Goal: Transaction & Acquisition: Purchase product/service

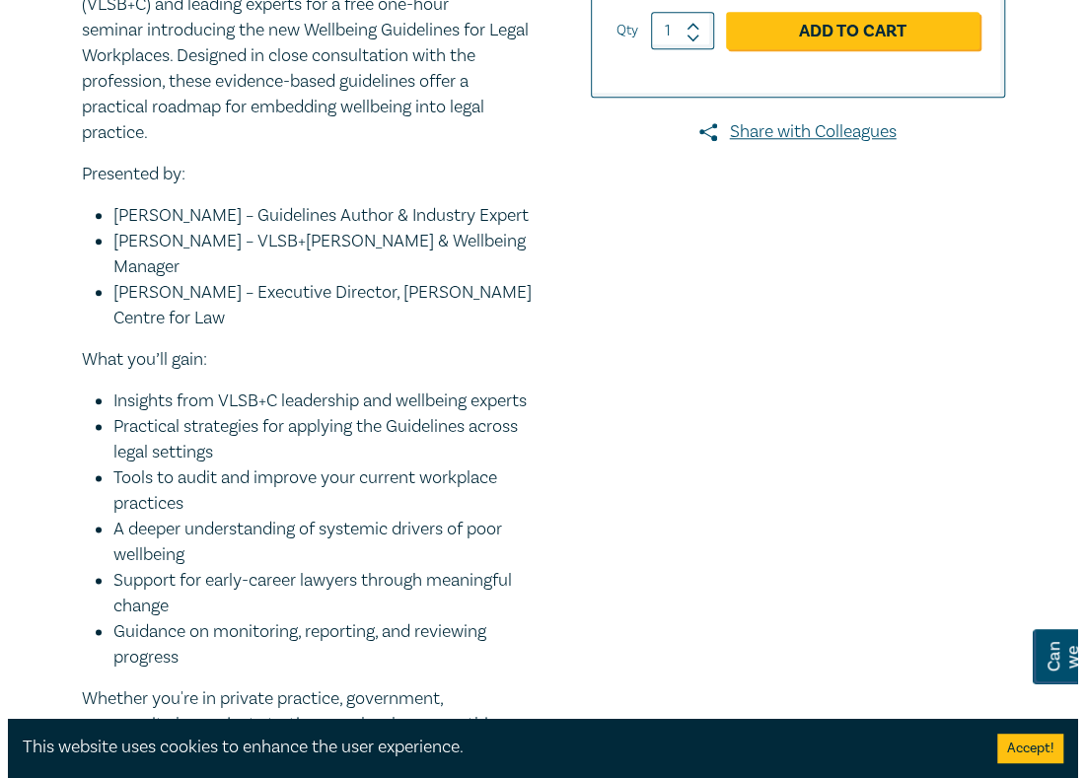
scroll to position [690, 0]
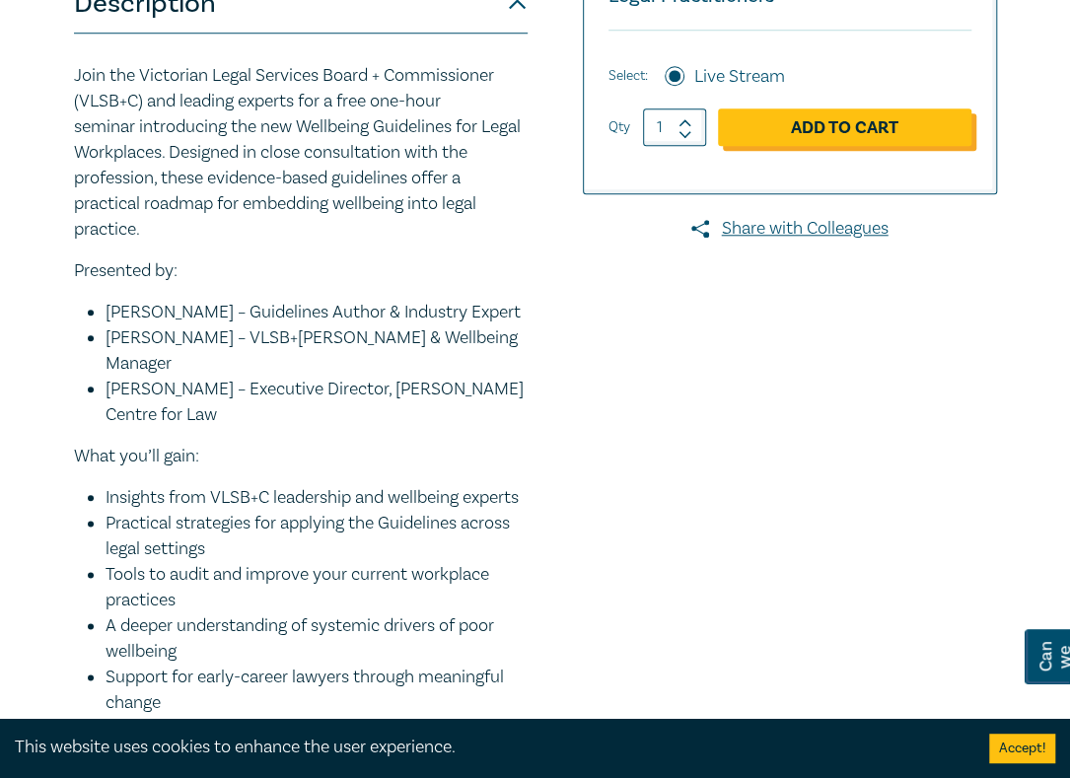
click at [803, 146] on link "Add to Cart" at bounding box center [844, 126] width 253 height 37
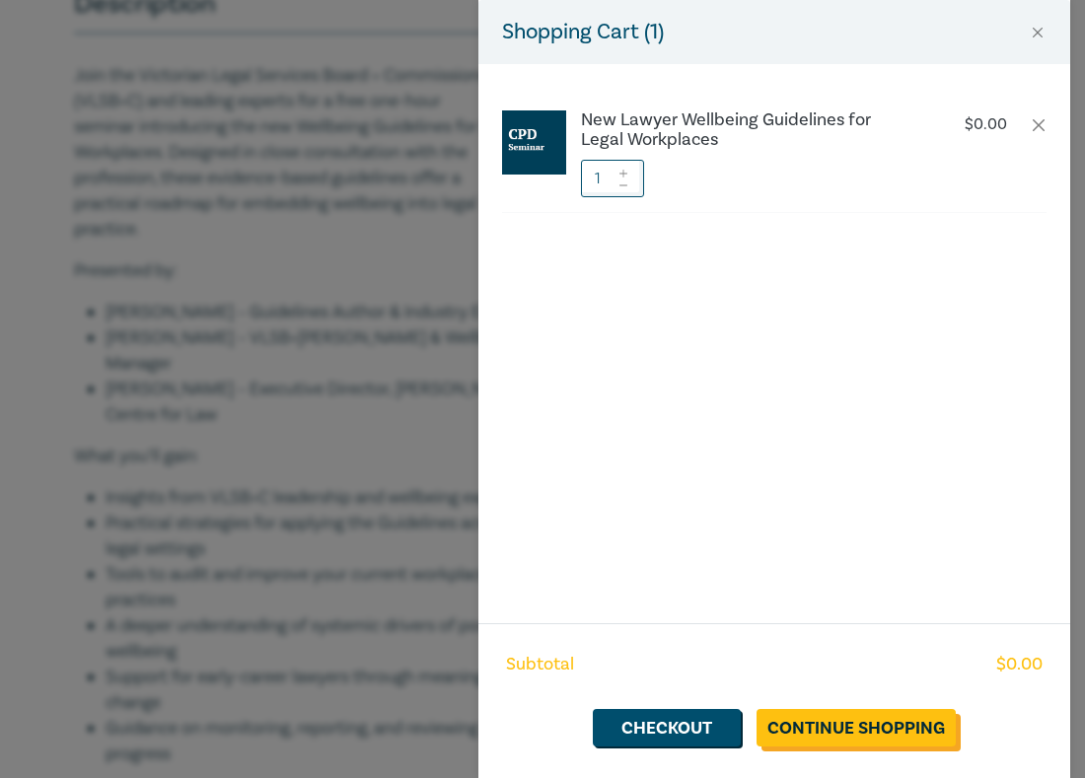
click at [810, 329] on link "Continue Shopping" at bounding box center [855, 727] width 199 height 37
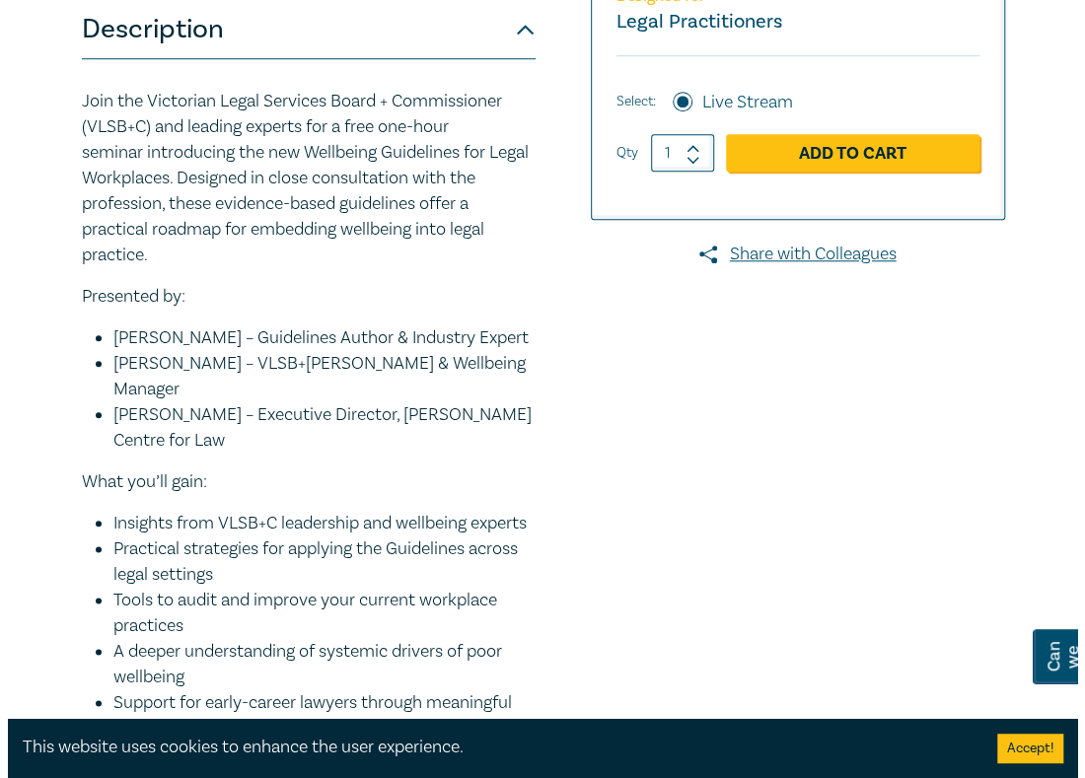
scroll to position [690, 0]
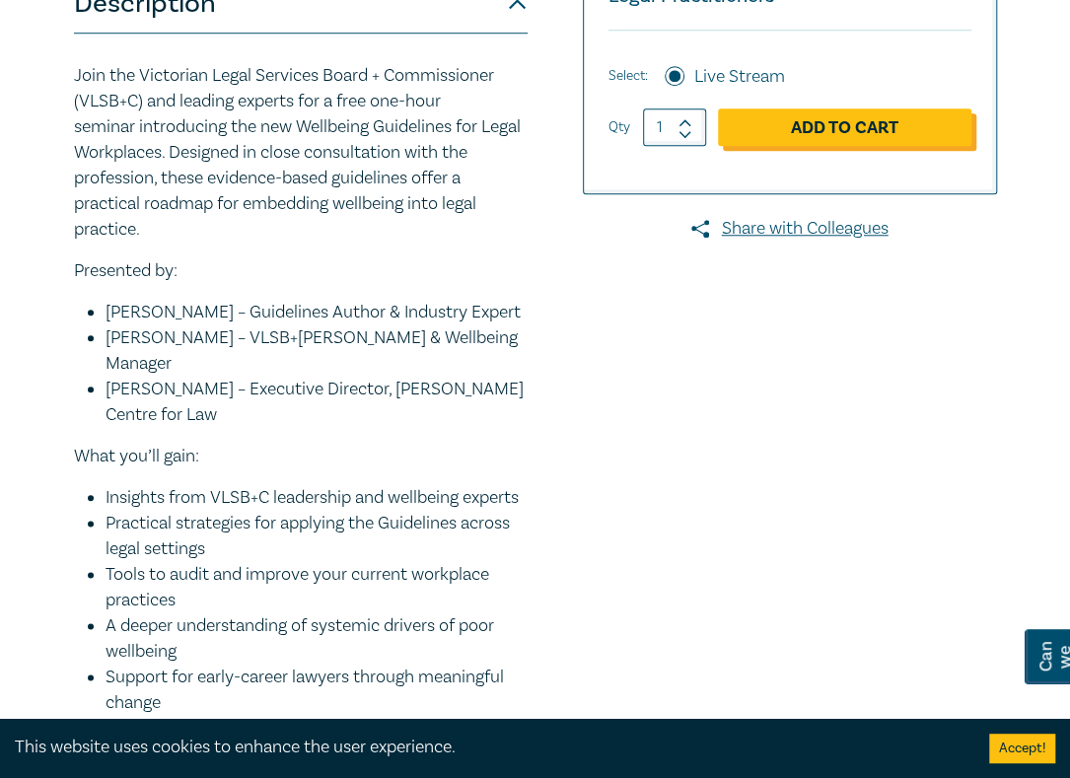
click at [768, 139] on link "Add to Cart" at bounding box center [844, 126] width 253 height 37
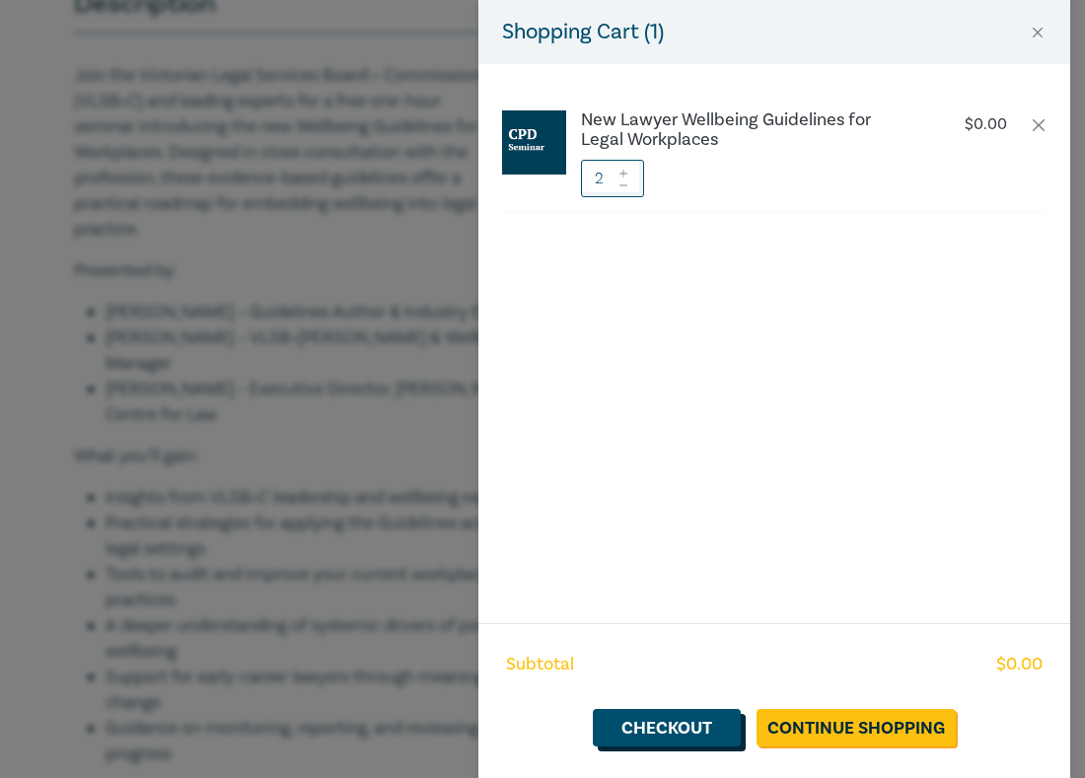
click at [696, 329] on link "Checkout" at bounding box center [667, 727] width 148 height 37
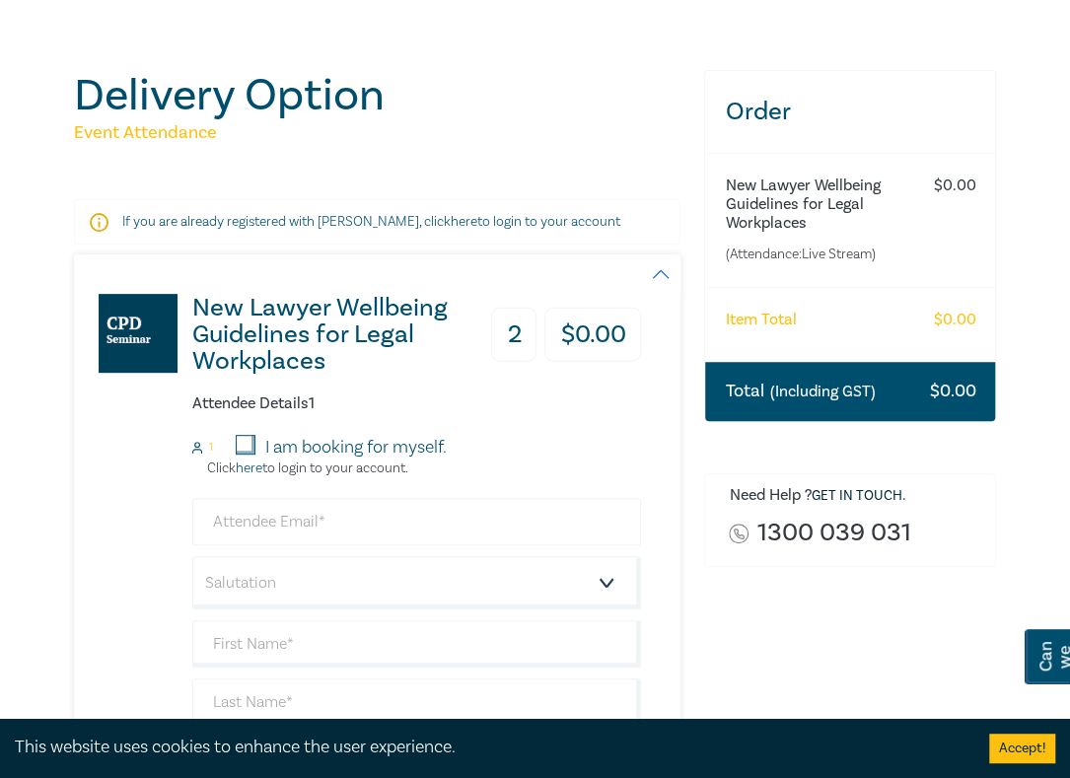
scroll to position [296, 0]
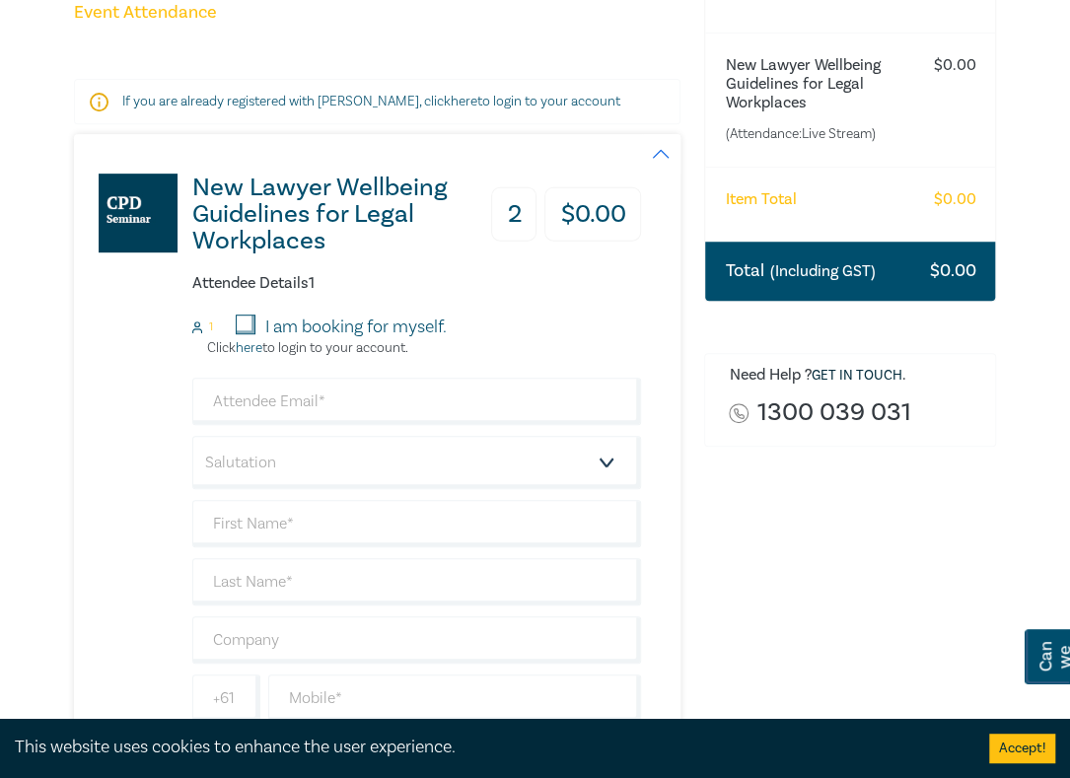
click at [513, 241] on h3 "2" at bounding box center [513, 214] width 45 height 54
click at [497, 242] on h3 "2" at bounding box center [513, 214] width 45 height 54
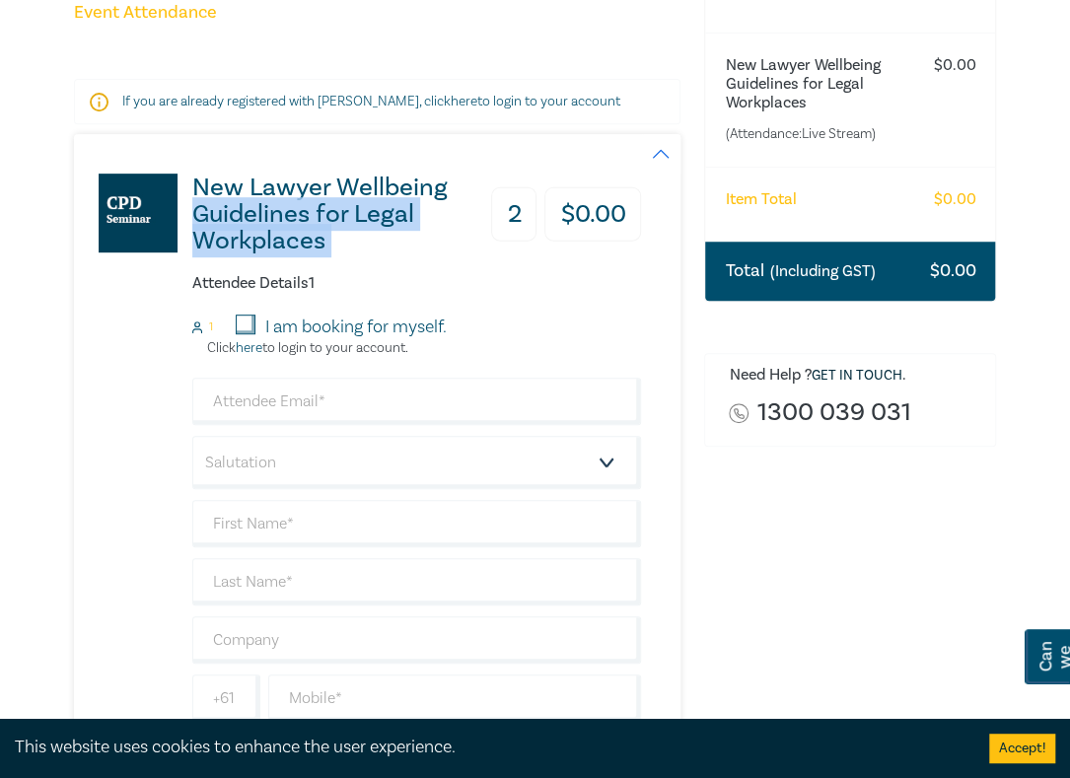
drag, startPoint x: 507, startPoint y: 244, endPoint x: 621, endPoint y: 178, distance: 131.6
click at [621, 178] on div "New Lawyer Wellbeing Guidelines for Legal Workplaces 2 $ 0.00 Attendee Details …" at bounding box center [358, 734] width 568 height 1201
drag, startPoint x: 621, startPoint y: 178, endPoint x: 450, endPoint y: 486, distance: 352.2
click at [450, 329] on select "Salutation Mr. Mrs. Ms. Miss Dr. Prof. Other" at bounding box center [417, 462] width 450 height 53
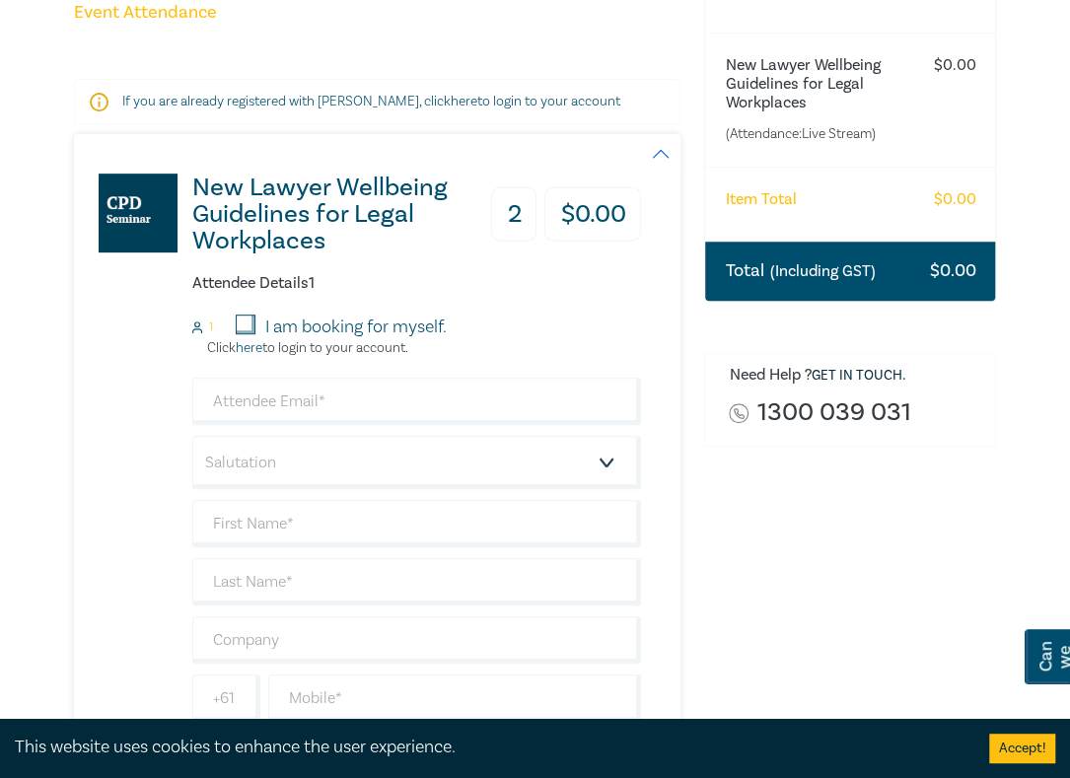
drag, startPoint x: 260, startPoint y: 348, endPoint x: 272, endPoint y: 348, distance: 11.8
click at [260, 329] on div "I am booking for myself." at bounding box center [341, 328] width 211 height 26
click at [211, 329] on small "1" at bounding box center [211, 327] width 4 height 14
click at [247, 329] on input "I am booking for myself." at bounding box center [246, 325] width 20 height 20
checkbox input "true"
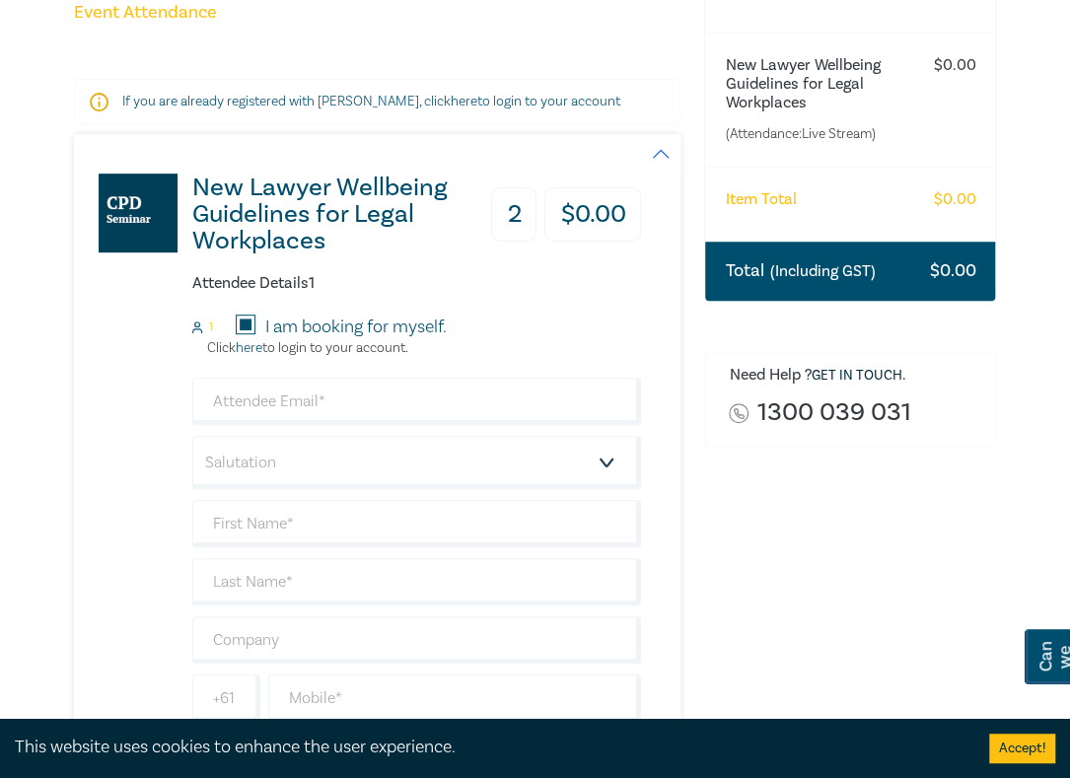
click at [580, 238] on h3 "$ 0.00" at bounding box center [592, 214] width 97 height 54
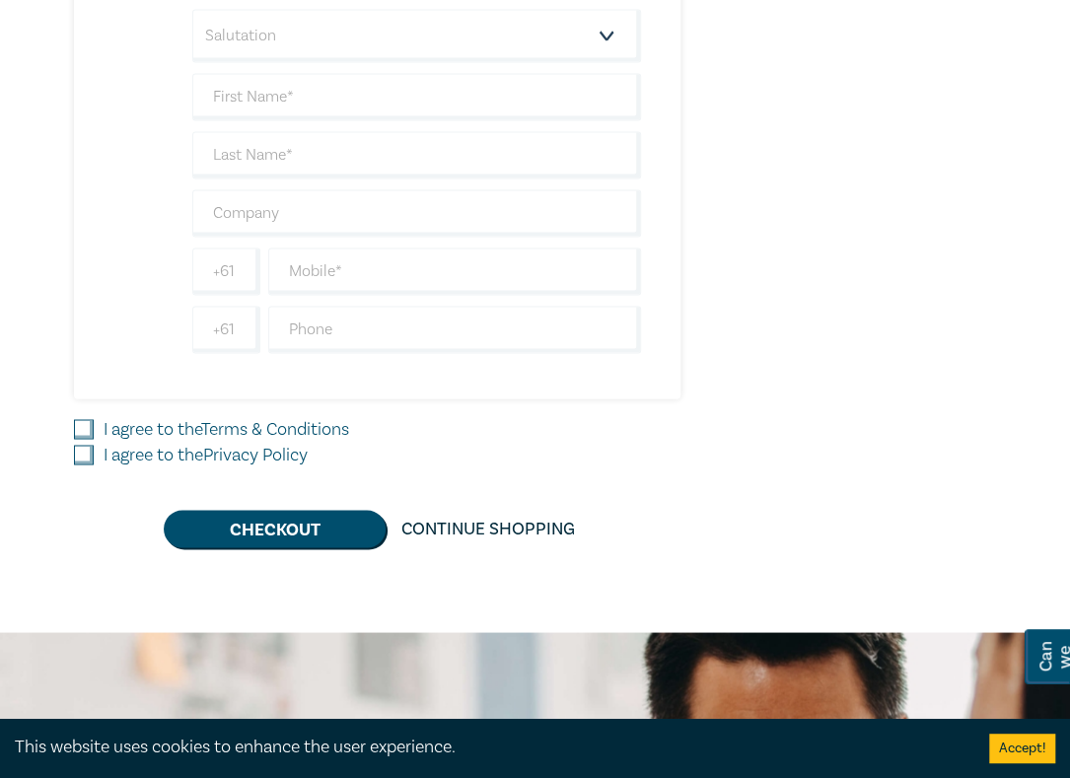
scroll to position [1085, 0]
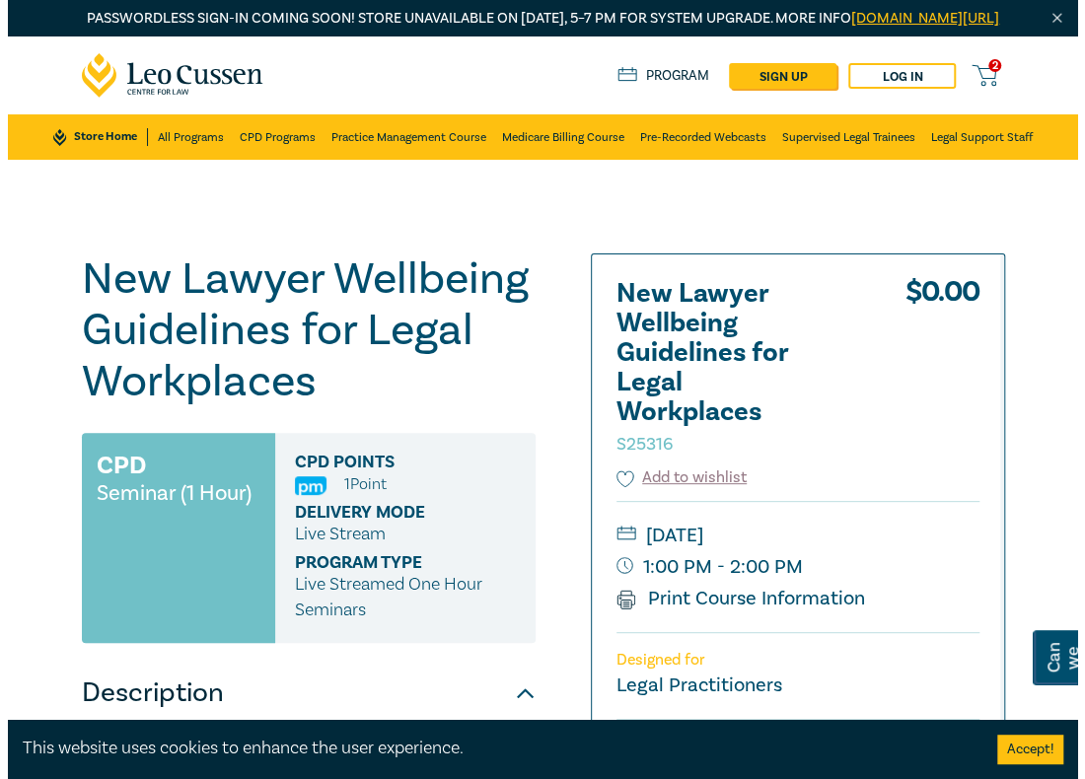
scroll to position [394, 0]
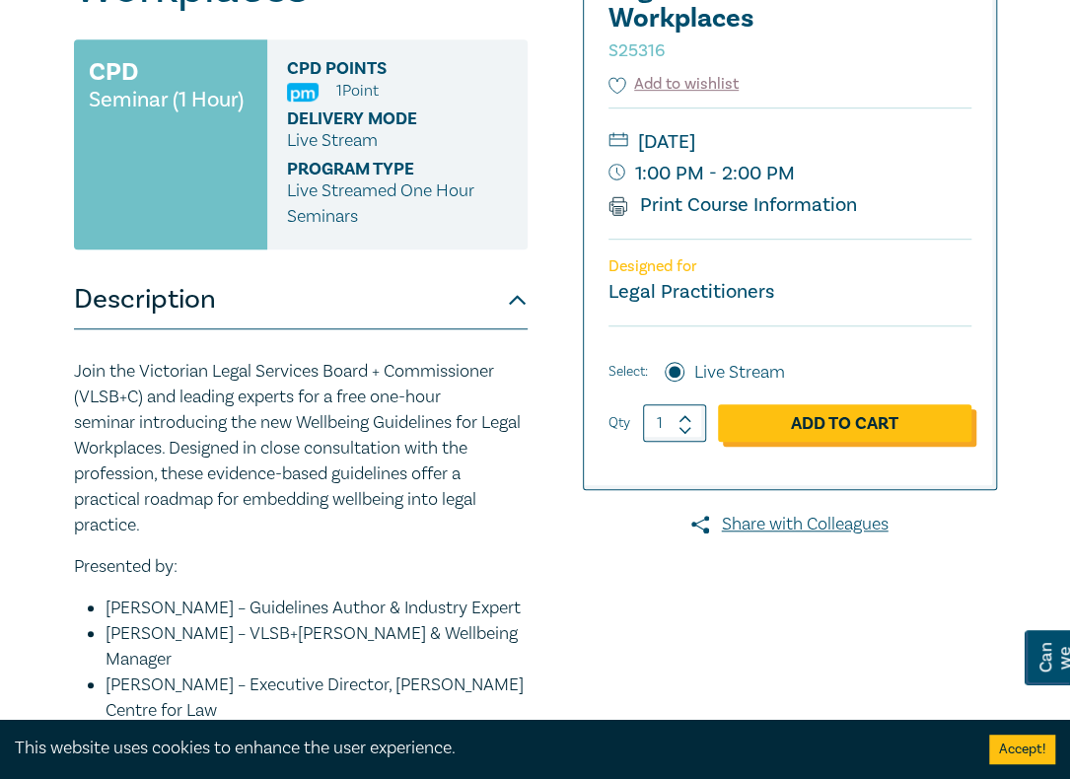
click at [872, 442] on link "Add to Cart" at bounding box center [844, 422] width 253 height 37
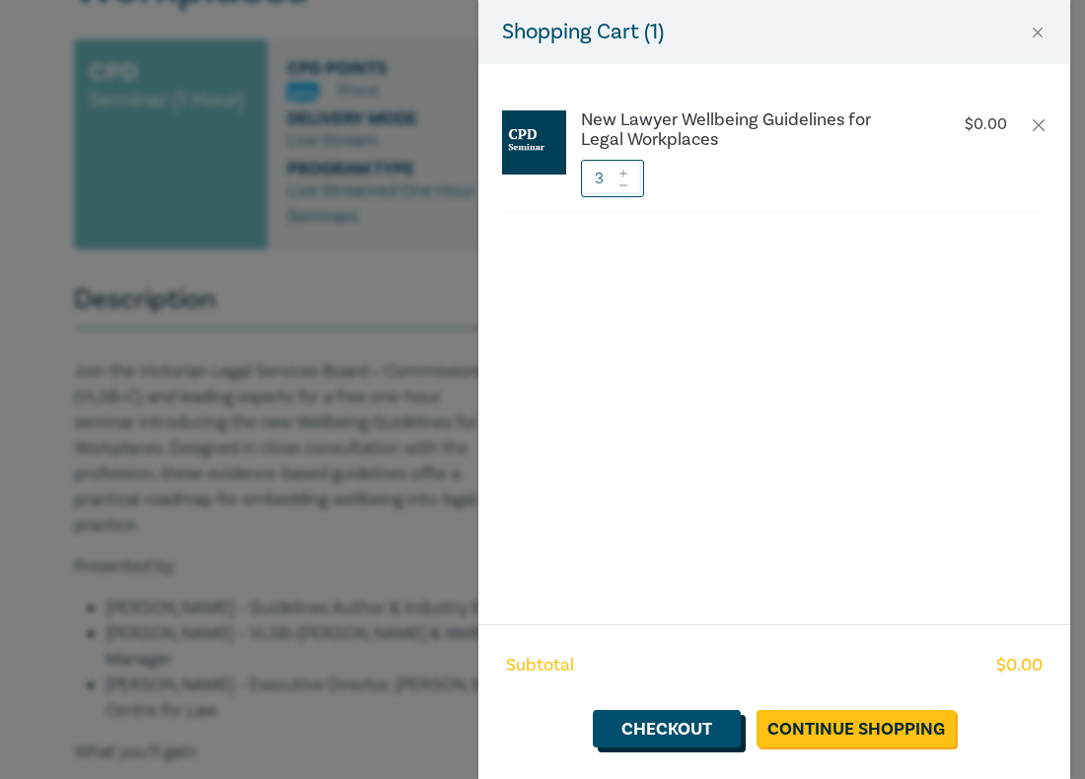
click at [653, 711] on link "Checkout" at bounding box center [667, 728] width 148 height 37
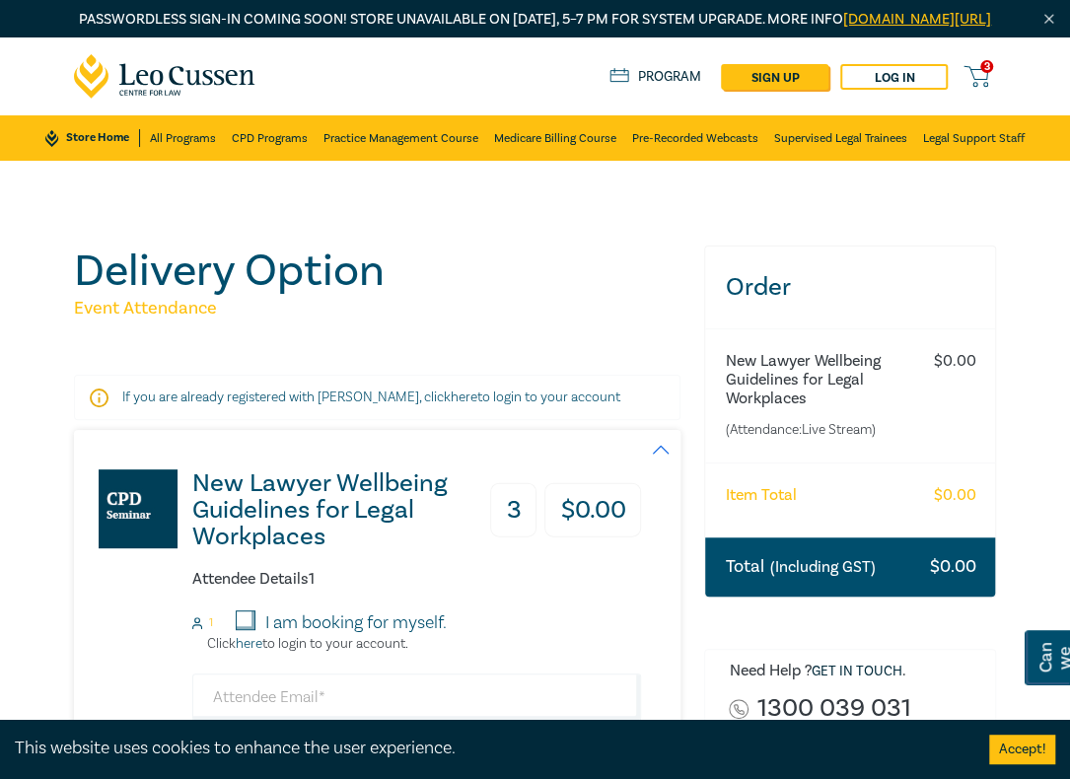
click at [834, 597] on div "Total (Including GST) $ 0.00" at bounding box center [850, 566] width 290 height 59
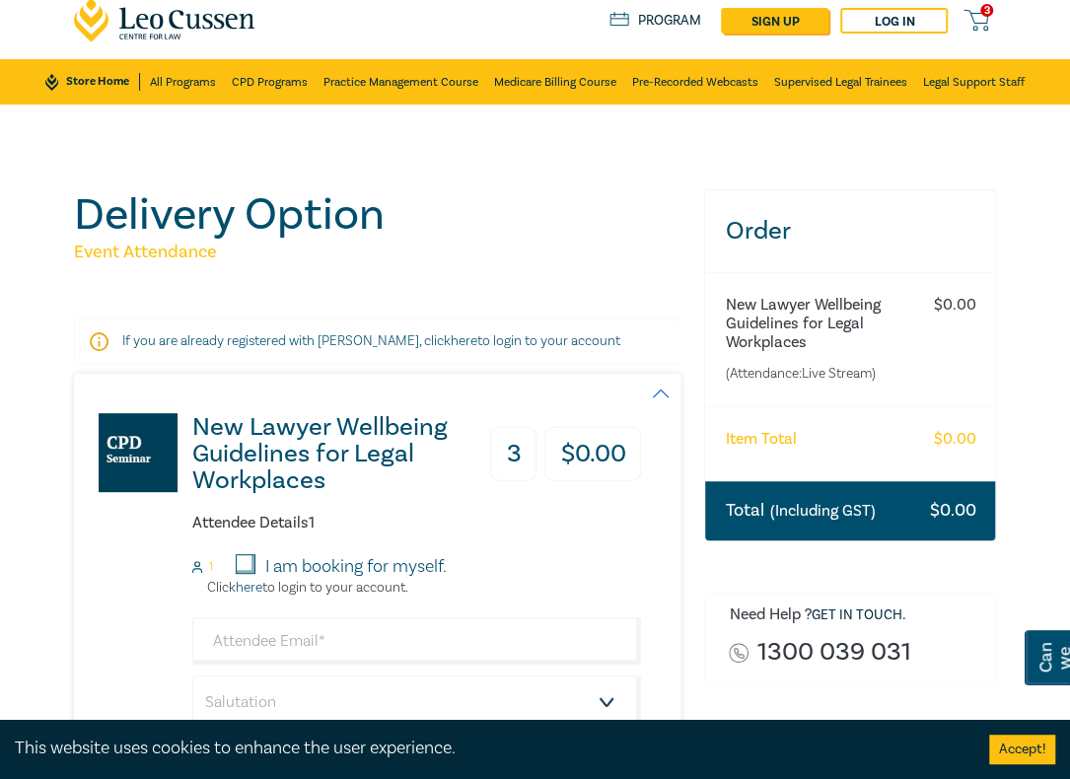
scroll to position [99, 0]
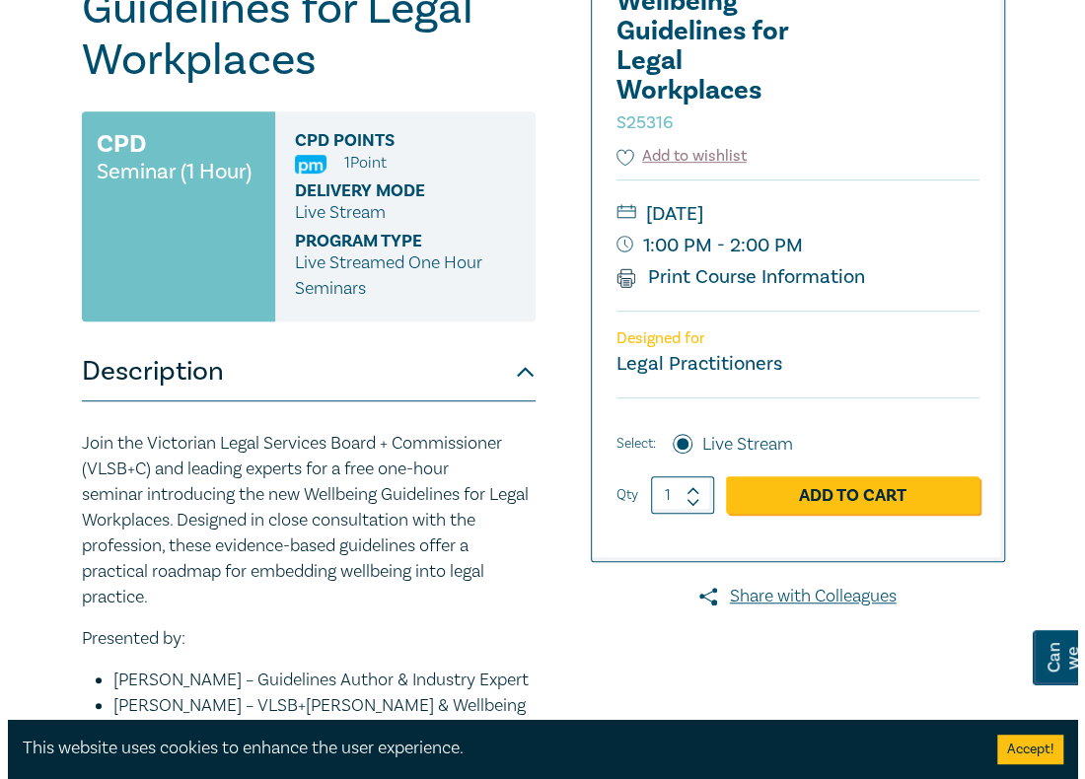
scroll to position [394, 0]
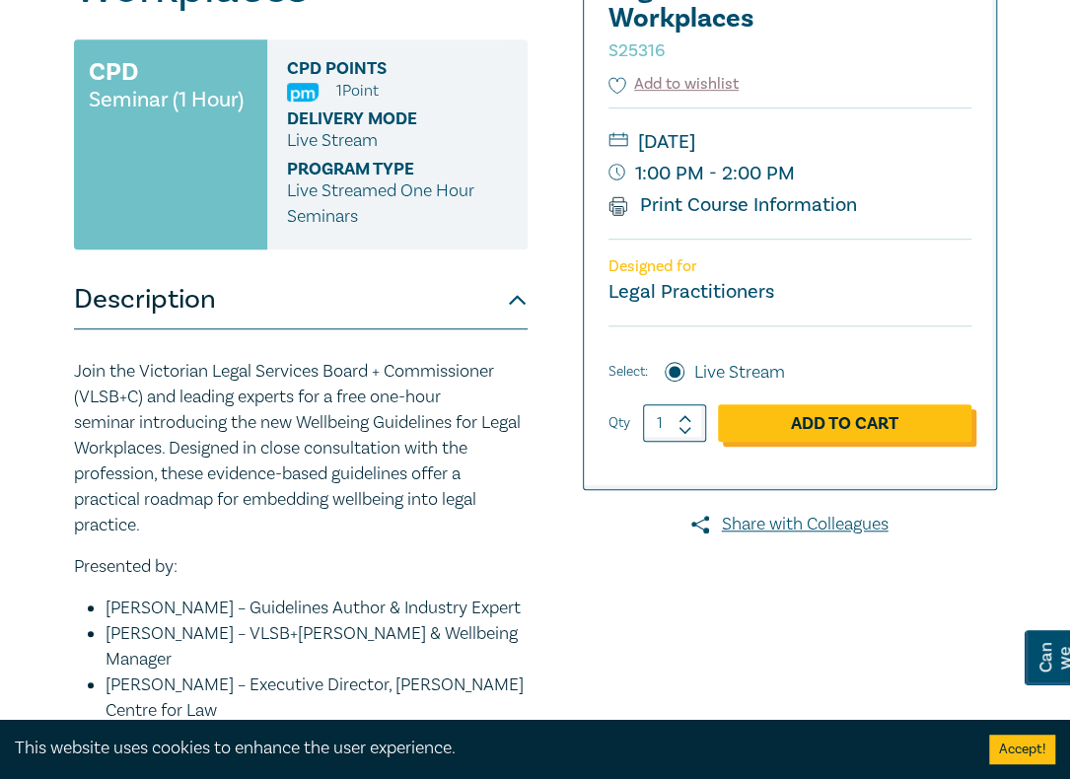
click at [823, 438] on link "Add to Cart" at bounding box center [844, 422] width 253 height 37
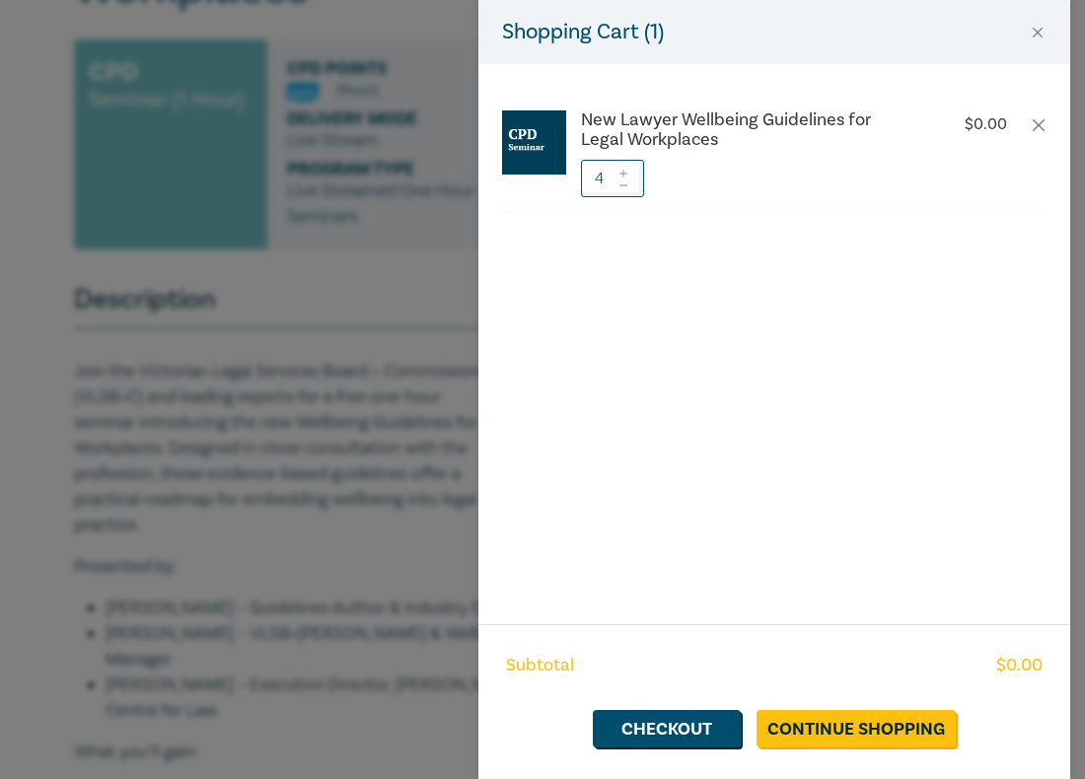
click at [625, 184] on icon at bounding box center [623, 184] width 8 height 1
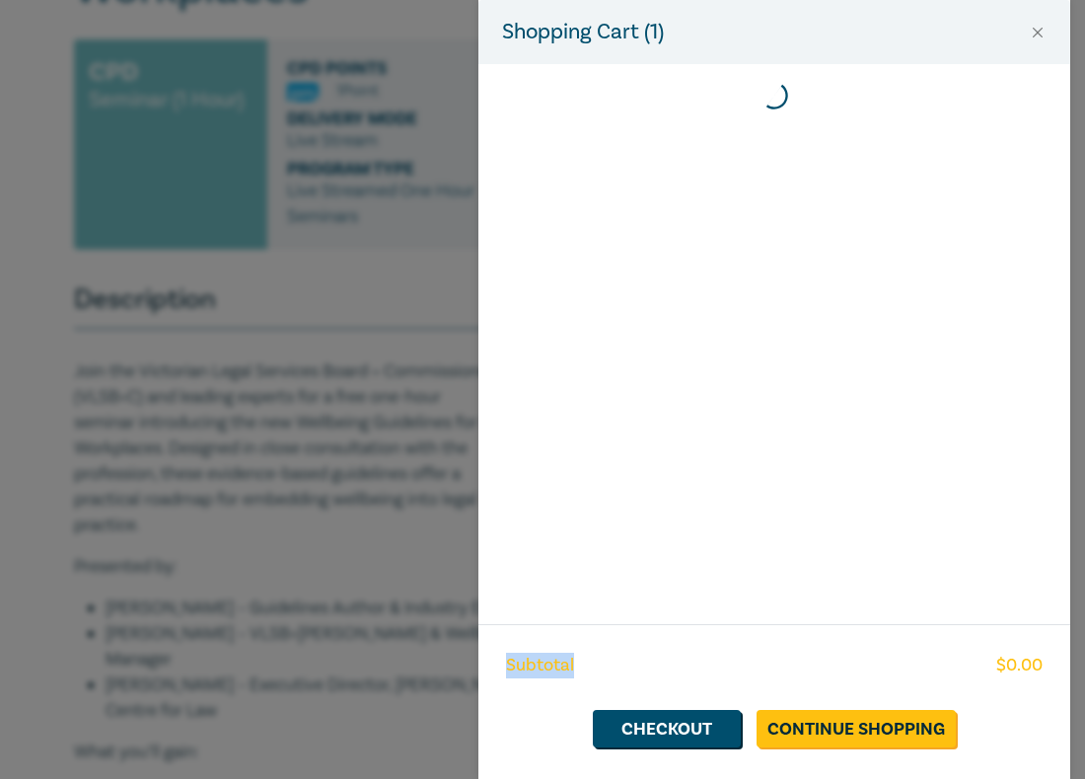
click at [625, 184] on div at bounding box center [774, 344] width 592 height 560
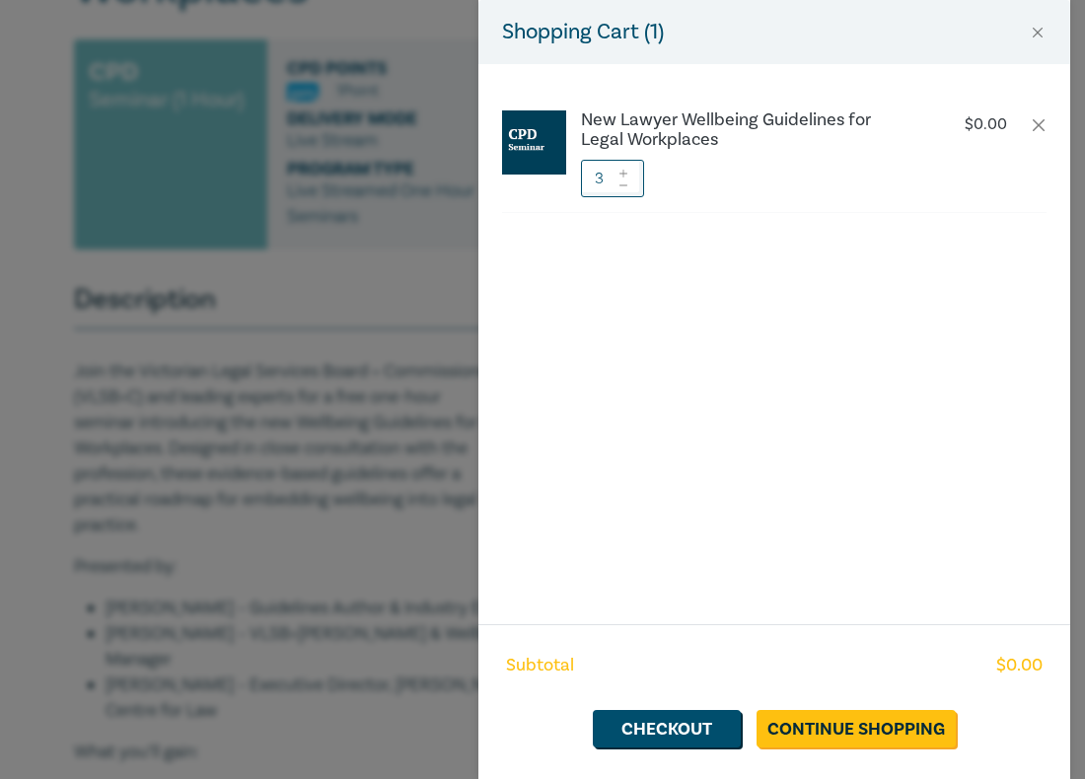
click at [625, 184] on icon at bounding box center [623, 185] width 14 height 8
click at [625, 184] on icon at bounding box center [623, 184] width 8 height 1
click at [657, 741] on link "Checkout" at bounding box center [667, 728] width 148 height 37
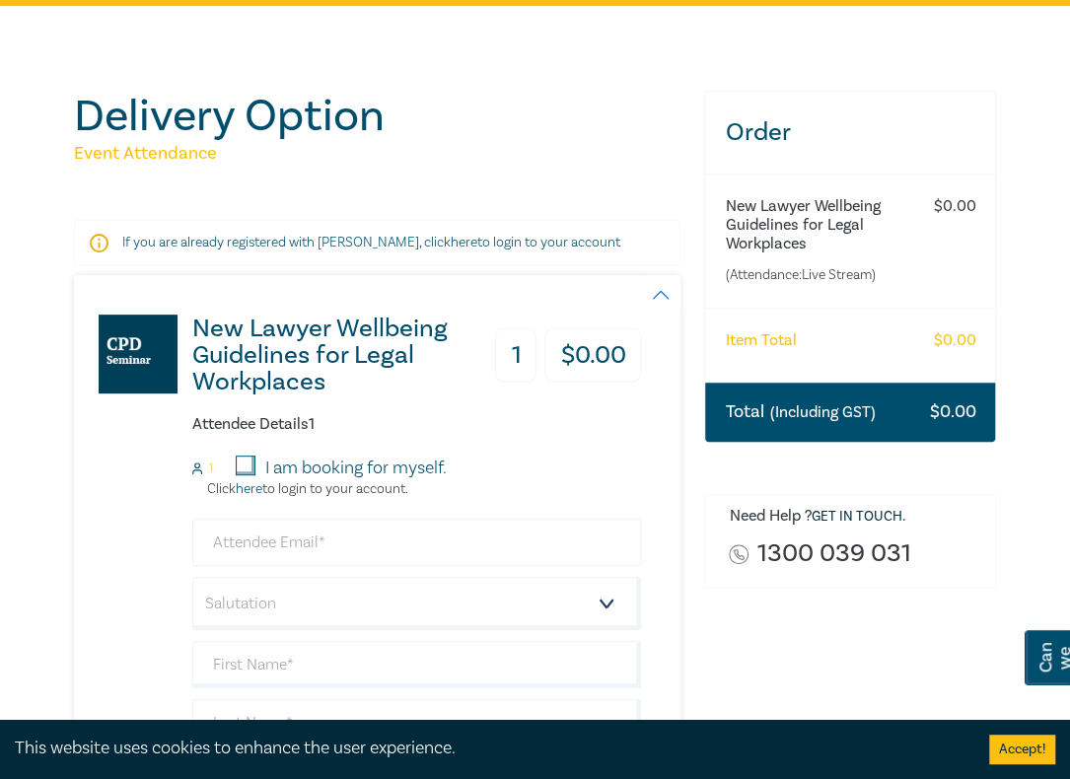
scroll to position [197, 0]
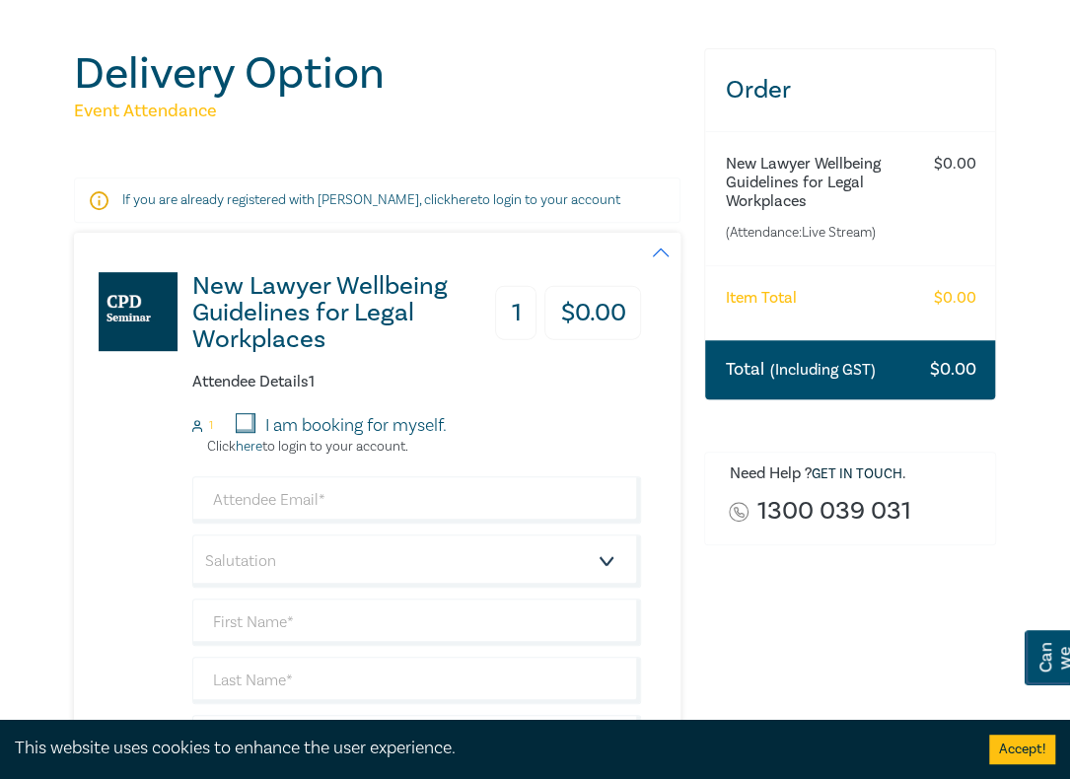
click at [252, 433] on input "I am booking for myself." at bounding box center [246, 423] width 20 height 20
checkbox input "true"
click at [260, 523] on input "email" at bounding box center [417, 499] width 450 height 47
type input "J"
type input "joyce.chiu@dgs.vic.gov.au"
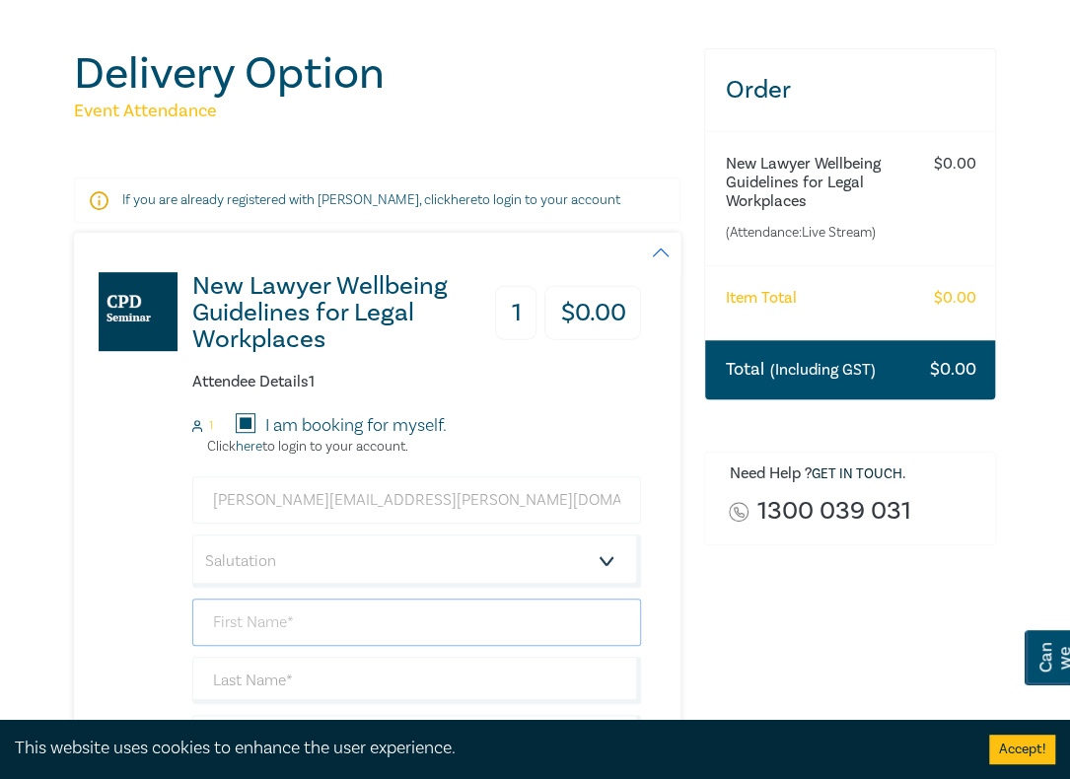
type input "[PERSON_NAME]"
type input "Department of Government Services - Consumer Affairs Victoria"
click at [319, 580] on select "Salutation Mr. Mrs. Ms. Miss Dr. Prof. Other" at bounding box center [417, 560] width 450 height 53
select select "Miss"
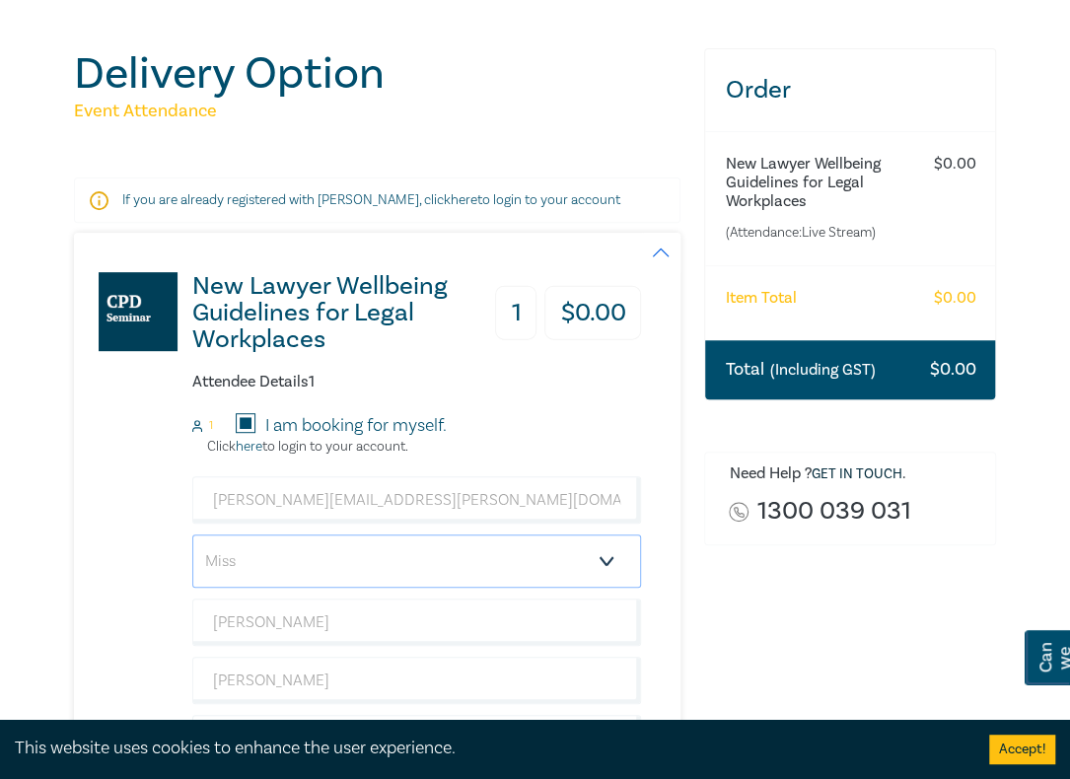
click at [192, 555] on select "Salutation Mr. Mrs. Ms. Miss Dr. Prof. Other" at bounding box center [417, 560] width 450 height 53
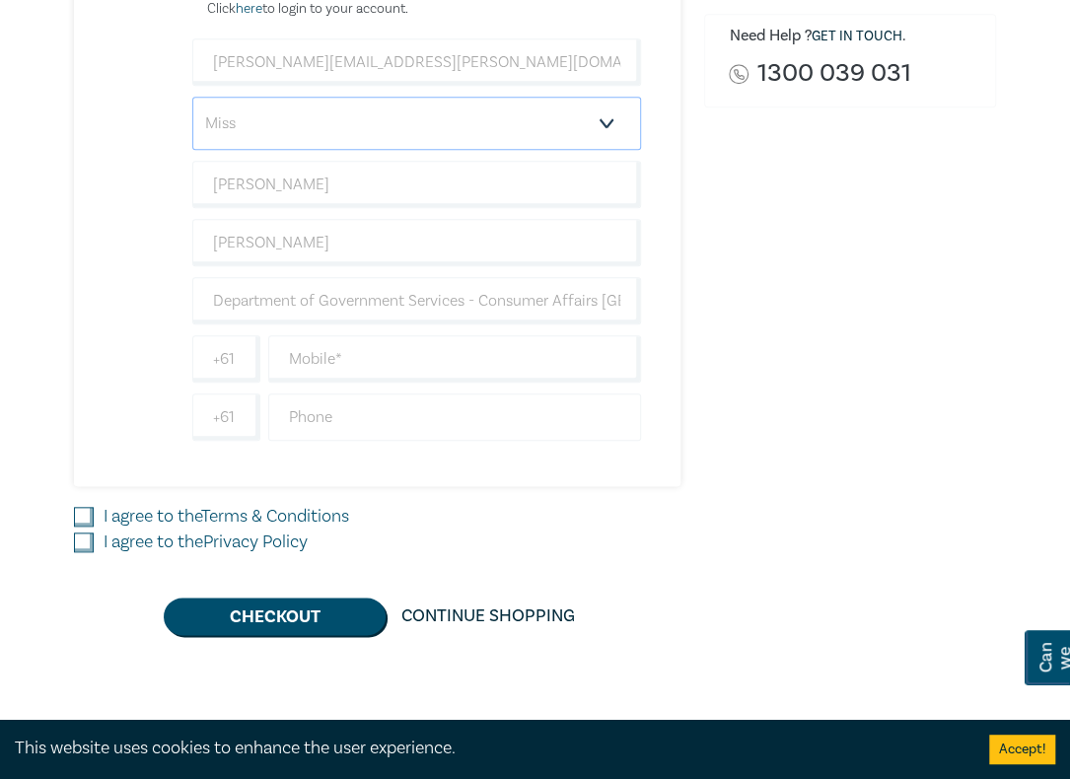
scroll to position [592, 0]
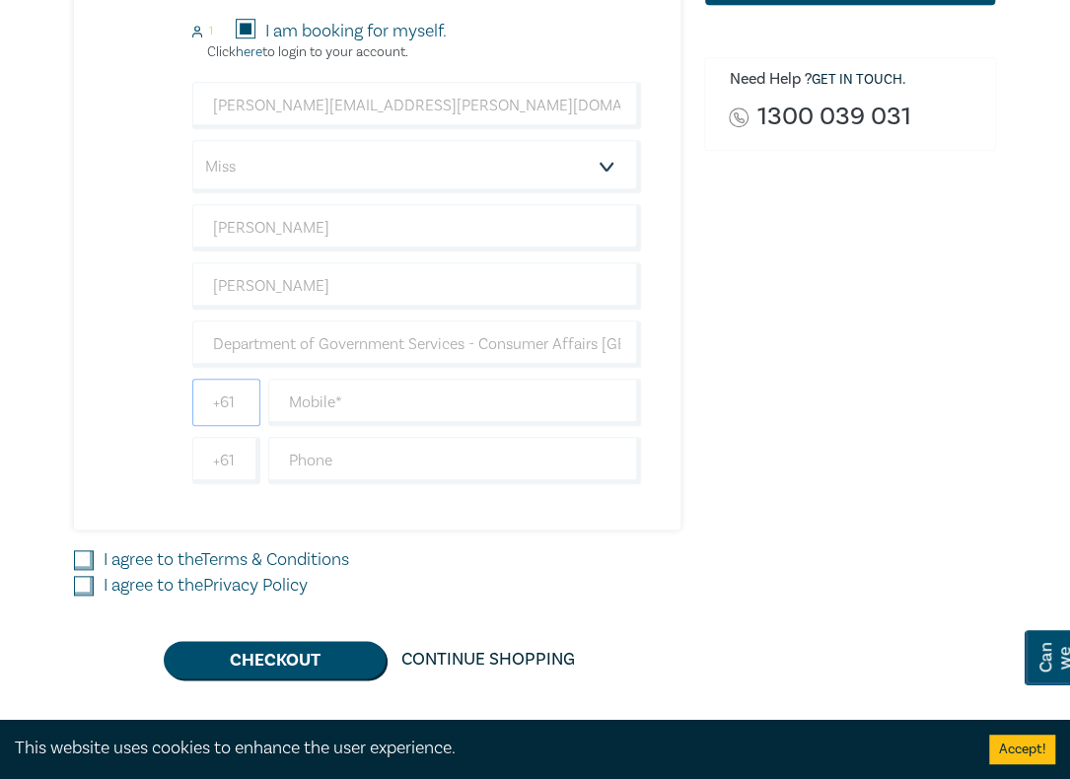
drag, startPoint x: 196, startPoint y: 409, endPoint x: 209, endPoint y: 414, distance: 13.7
click at [199, 409] on input "+61" at bounding box center [226, 402] width 68 height 47
click at [327, 422] on input "text" at bounding box center [455, 402] width 374 height 47
click at [785, 504] on div "Order New Lawyer Wellbeing Guidelines for Legal Workplaces (Attendance: Live St…" at bounding box center [850, 166] width 316 height 1024
click at [224, 420] on input "+61" at bounding box center [226, 402] width 68 height 47
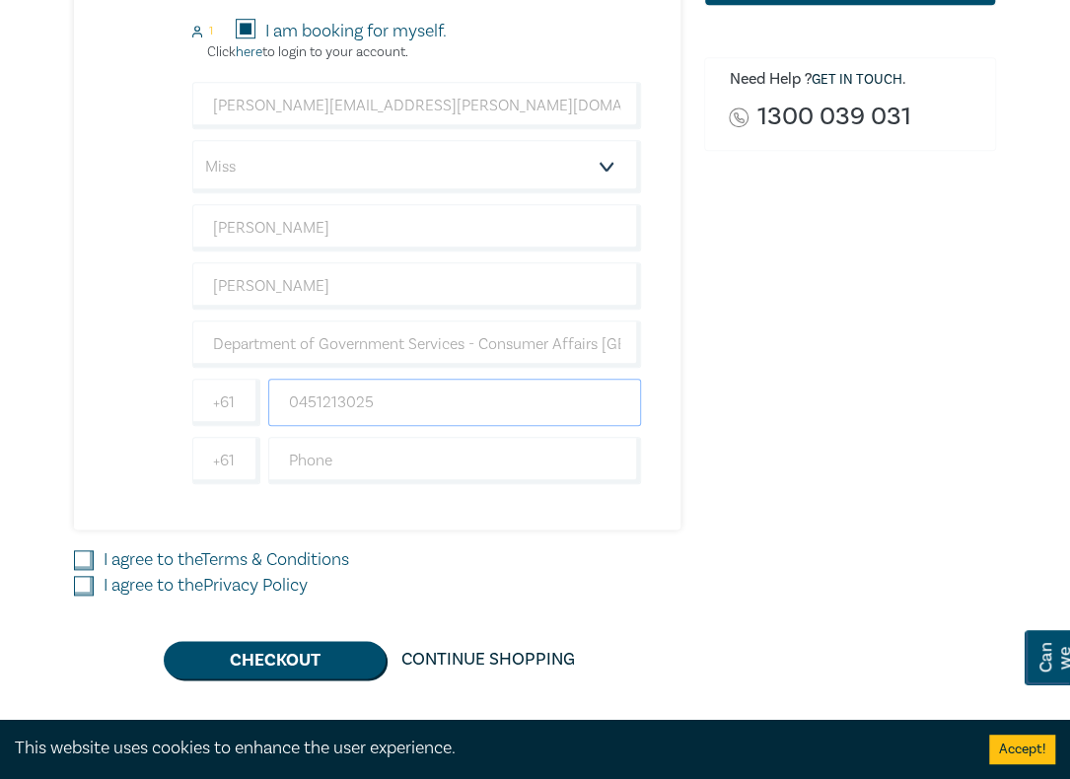
click at [292, 417] on input "0451213025" at bounding box center [455, 402] width 374 height 47
type input "451213025"
drag, startPoint x: 919, startPoint y: 468, endPoint x: 882, endPoint y: 479, distance: 38.1
click at [882, 479] on div "Order New Lawyer Wellbeing Guidelines for Legal Workplaces (Attendance: Live St…" at bounding box center [850, 166] width 316 height 1024
click at [77, 570] on input "I agree to the Terms & Conditions" at bounding box center [84, 560] width 20 height 20
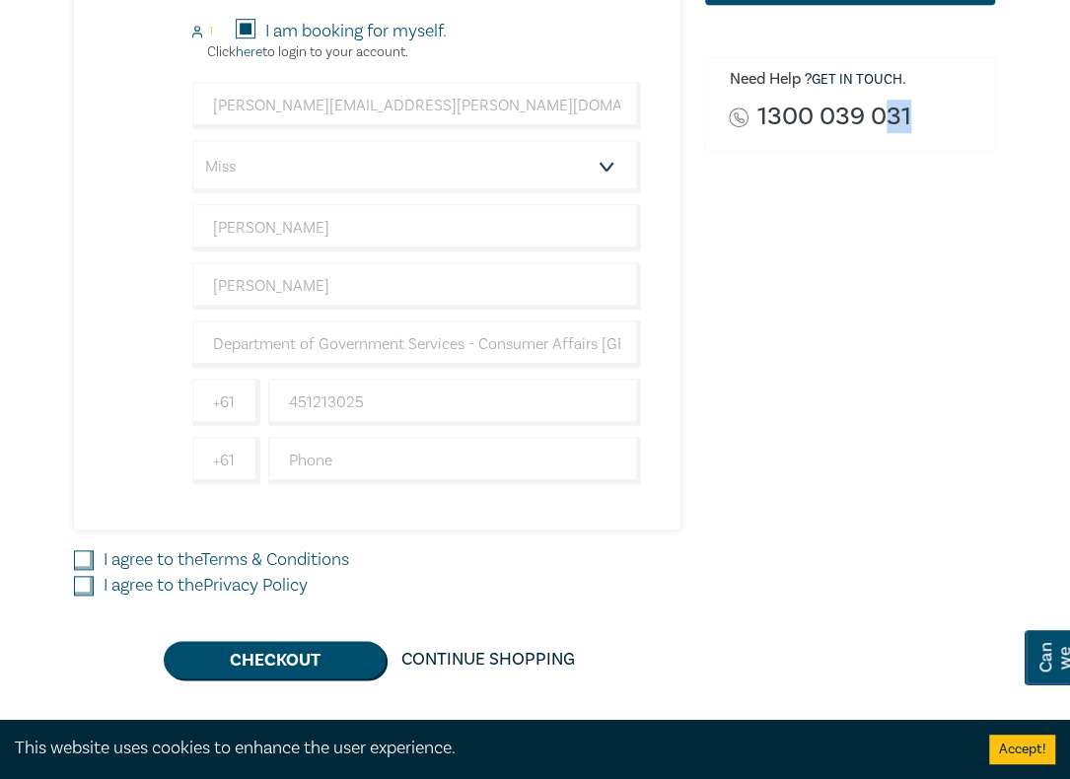
checkbox input "true"
click at [83, 596] on input "I agree to the Privacy Policy" at bounding box center [84, 586] width 20 height 20
checkbox input "true"
click at [232, 674] on button "Checkout" at bounding box center [275, 659] width 222 height 37
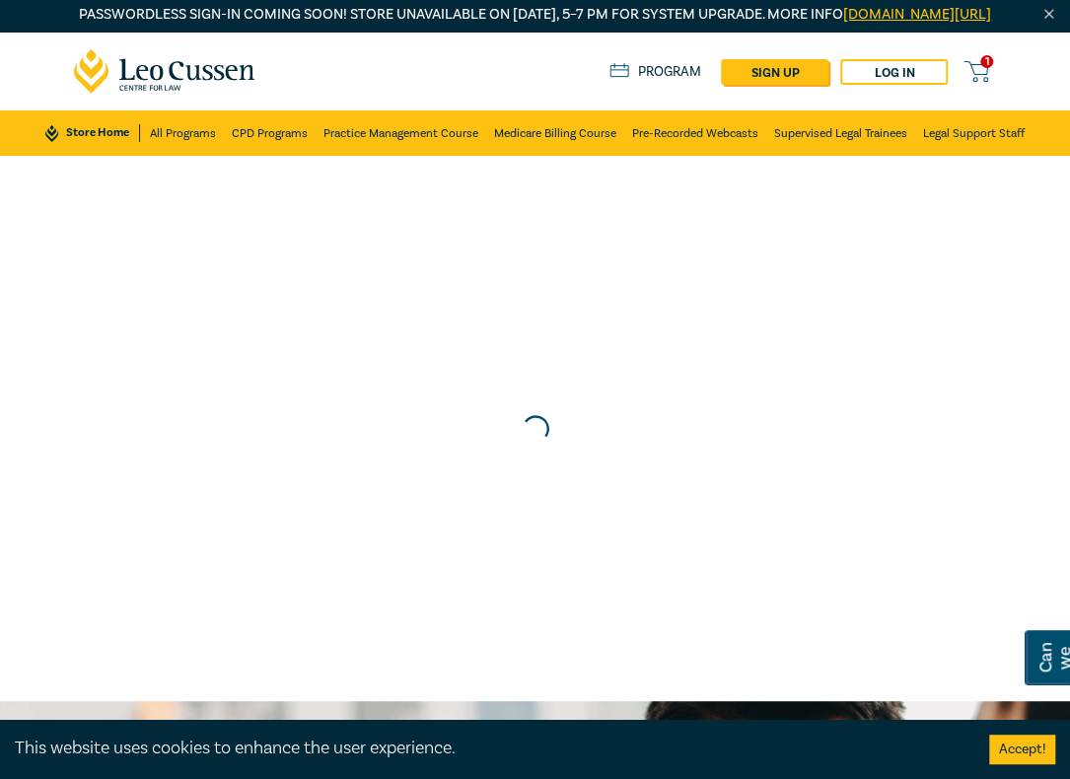
scroll to position [0, 0]
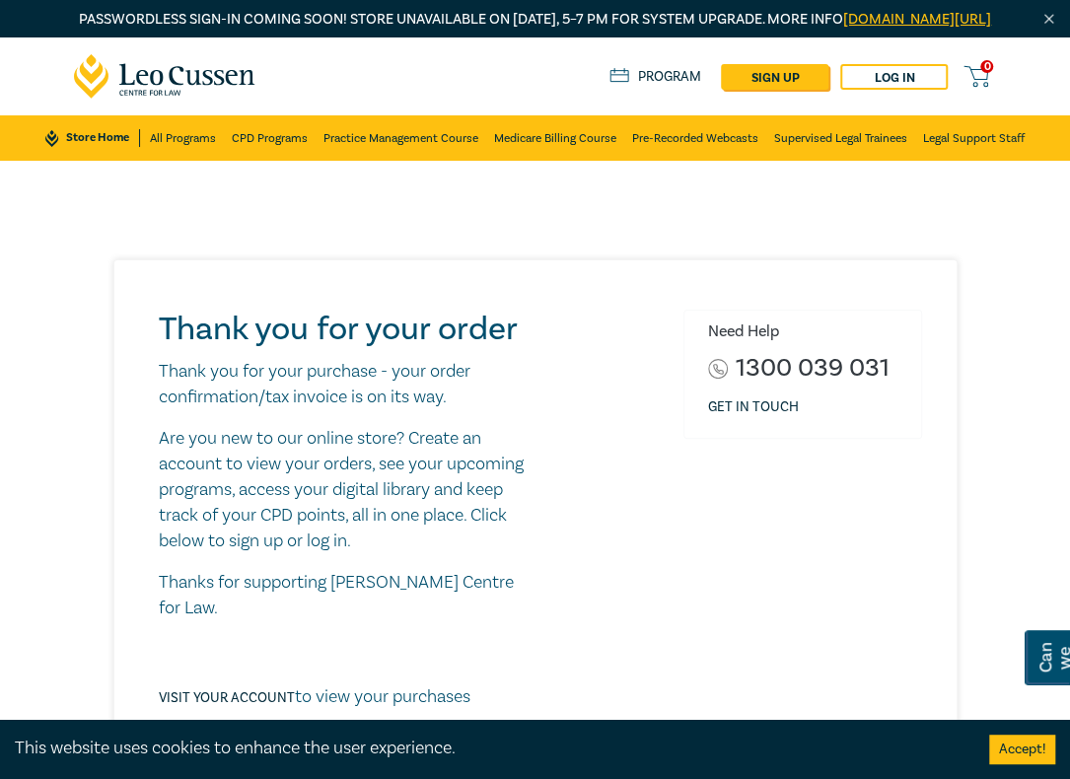
drag, startPoint x: 885, startPoint y: 264, endPoint x: 600, endPoint y: 217, distance: 288.9
